Goal: Task Accomplishment & Management: Manage account settings

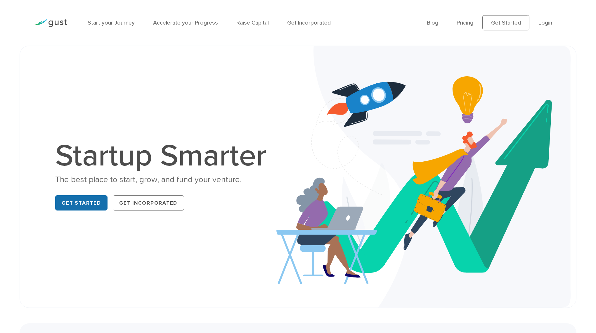
click at [83, 197] on link "Get Started" at bounding box center [81, 202] width 52 height 15
click at [549, 22] on link "Login" at bounding box center [546, 22] width 14 height 7
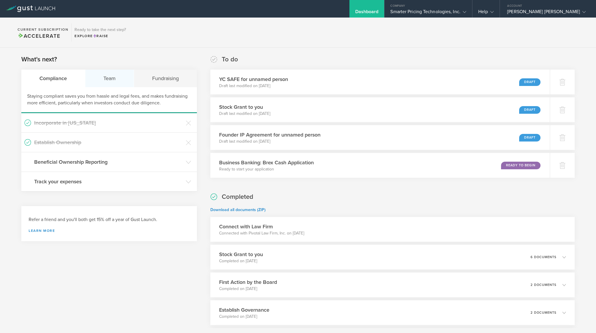
click at [113, 78] on div "Team" at bounding box center [109, 79] width 49 height 18
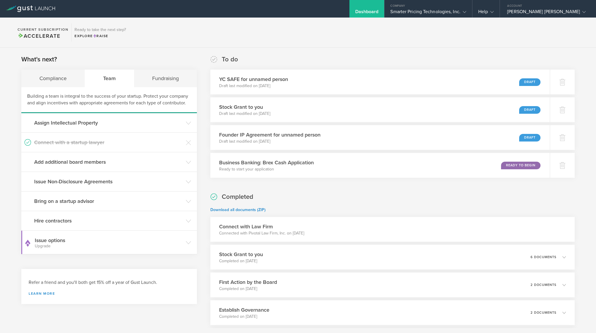
click at [159, 56] on section "What's next? Compliance Team Fundraising Building a team is integral to the suc…" at bounding box center [109, 154] width 176 height 199
click at [54, 78] on div "Compliance" at bounding box center [53, 79] width 64 height 18
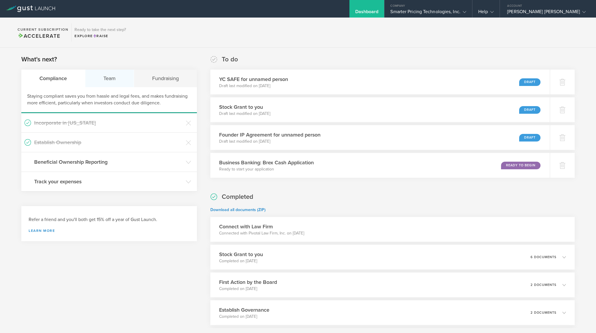
click at [115, 77] on div "Team" at bounding box center [109, 79] width 49 height 18
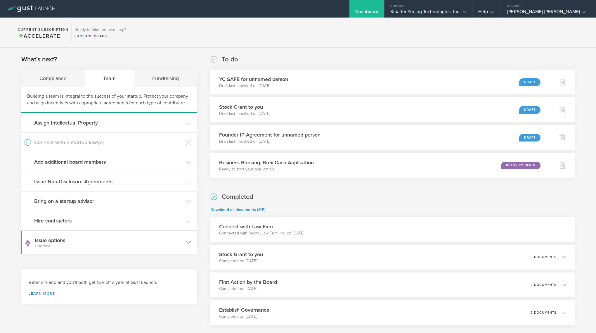
click at [55, 239] on h3 "Issue options Upgrade" at bounding box center [109, 242] width 148 height 12
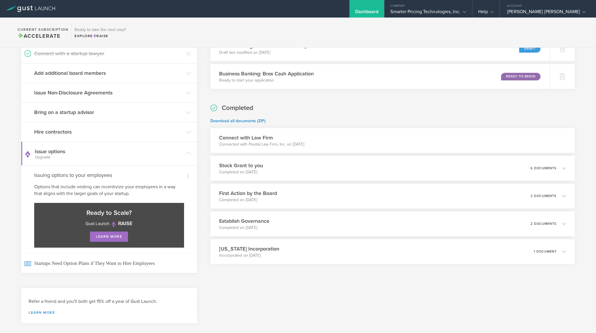
scroll to position [84, 0]
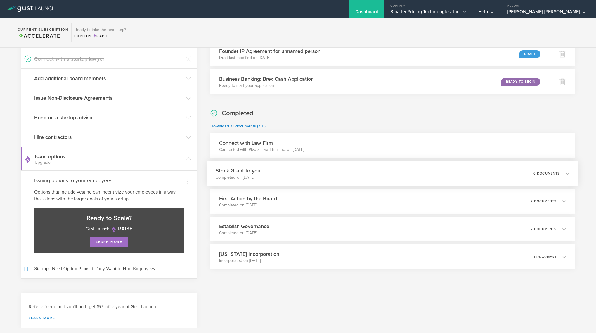
click at [269, 173] on div "Stock Grant to you Completed on Aug 8, 2025 6 documents" at bounding box center [393, 173] width 372 height 25
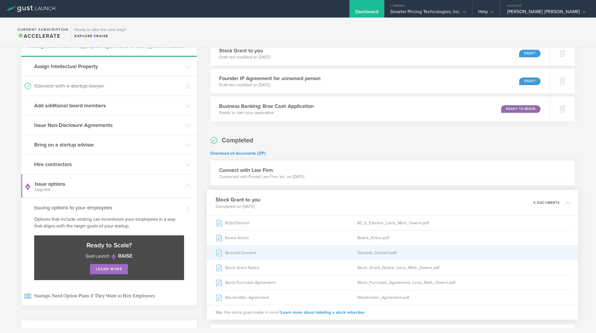
scroll to position [0, 0]
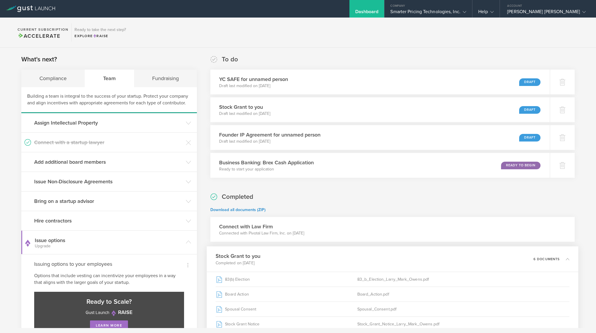
click at [254, 232] on p "Connected with Pivotal Law Firm, Inc. on Aug 20, 2025" at bounding box center [261, 233] width 85 height 6
drag, startPoint x: 241, startPoint y: 135, endPoint x: 226, endPoint y: 115, distance: 25.2
click at [240, 134] on h3 "Founder IP Agreement for unnamed person" at bounding box center [269, 135] width 101 height 8
